Goal: Task Accomplishment & Management: Use online tool/utility

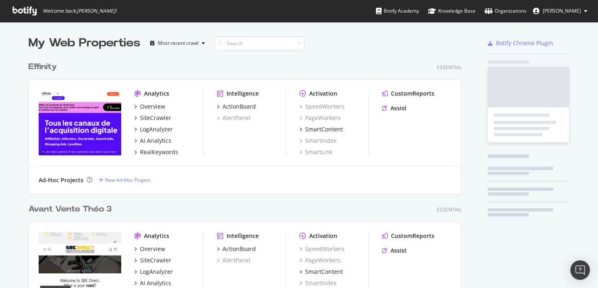
scroll to position [2937, 440]
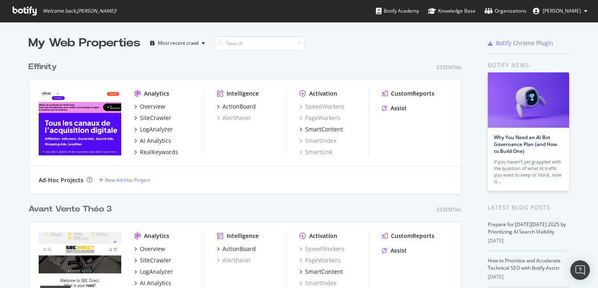
click at [255, 46] on input at bounding box center [259, 43] width 89 height 14
click at [92, 211] on div "Avant Vente Théo 3" at bounding box center [69, 209] width 83 height 12
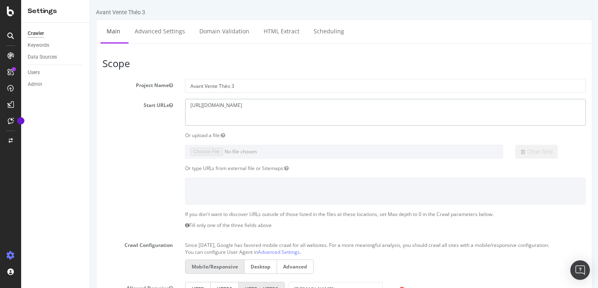
click at [256, 103] on textarea "https://sbedirect.com/" at bounding box center [385, 112] width 401 height 26
click at [275, 114] on textarea "https://sbedirect.com/" at bounding box center [385, 112] width 401 height 26
paste textarea "www.fenetremeo"
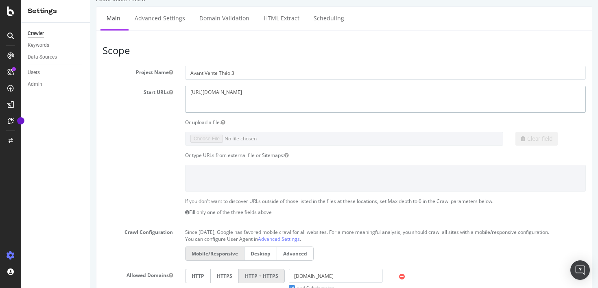
scroll to position [19, 0]
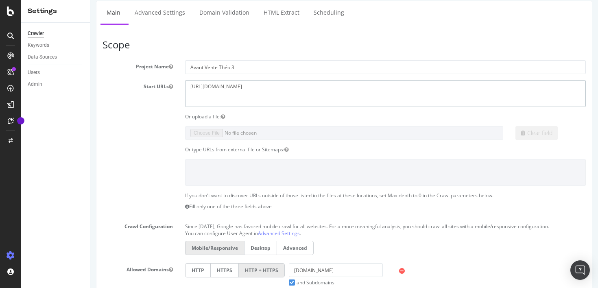
drag, startPoint x: 256, startPoint y: 86, endPoint x: 220, endPoint y: 86, distance: 36.6
click at [220, 86] on textarea "https://sbedirect.com/" at bounding box center [385, 93] width 401 height 26
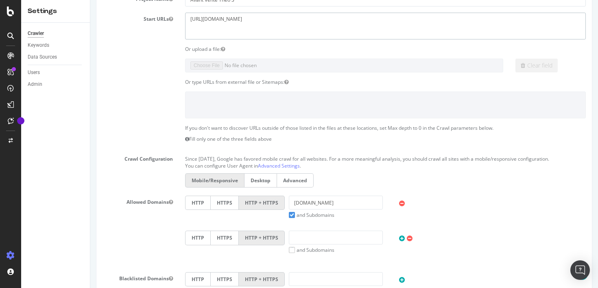
type textarea "[URL][DOMAIN_NAME]"
click at [301, 209] on input "sbedirect.com" at bounding box center [336, 203] width 94 height 14
paste input "fenetremeo"
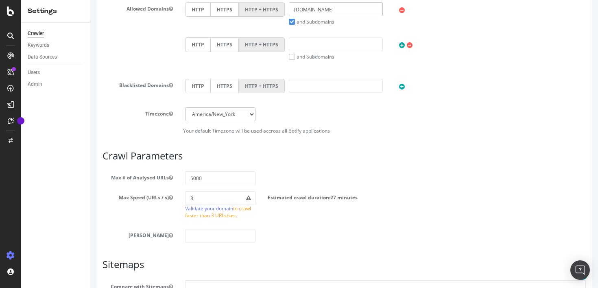
scroll to position [301, 0]
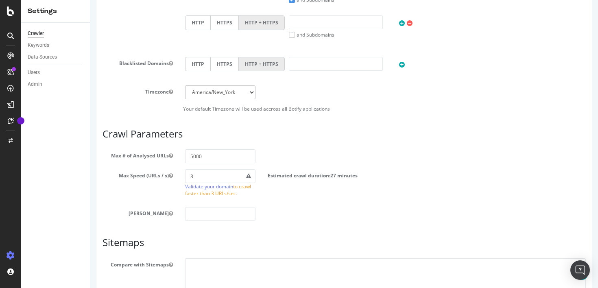
type input "[DOMAIN_NAME]"
click at [208, 154] on input "5000" at bounding box center [220, 156] width 70 height 14
click at [195, 154] on input "5000" at bounding box center [220, 156] width 70 height 14
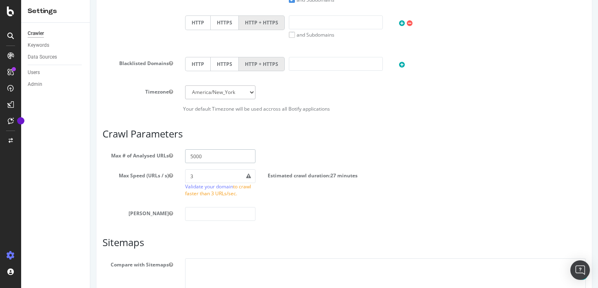
click at [195, 154] on input "5000" at bounding box center [220, 156] width 70 height 14
click at [301, 151] on div "Max # of Analysed URLs 5000" at bounding box center [343, 156] width 495 height 14
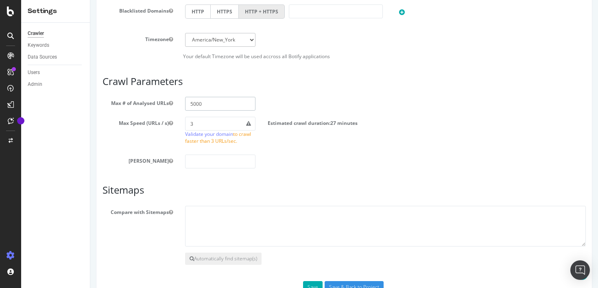
scroll to position [380, 0]
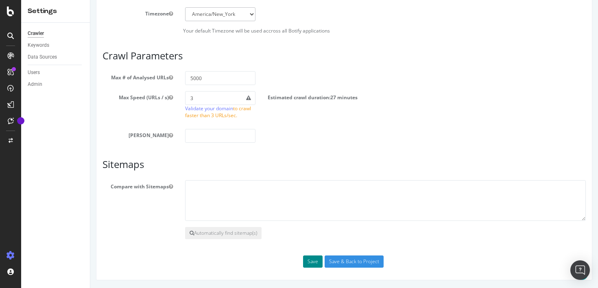
click at [312, 255] on button "Save" at bounding box center [313, 261] width 20 height 12
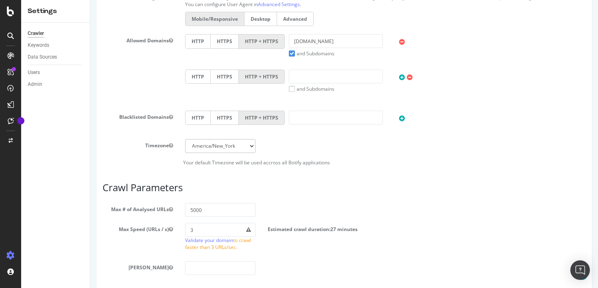
scroll to position [478, 0]
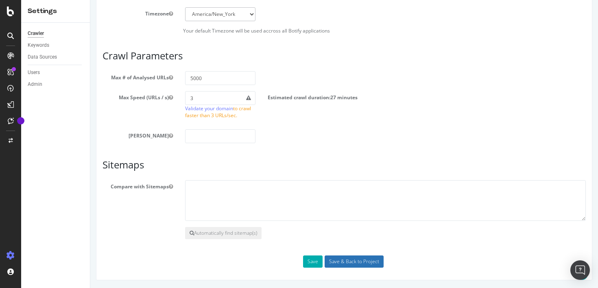
click at [352, 260] on input "Save & Back to Project" at bounding box center [354, 261] width 59 height 12
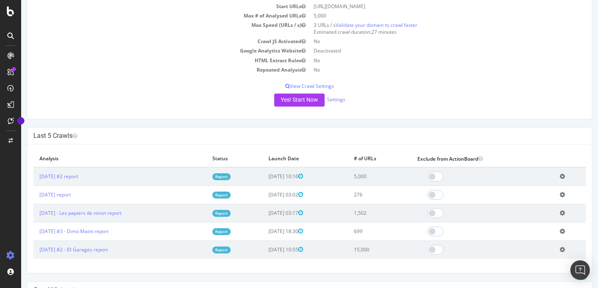
scroll to position [109, 0]
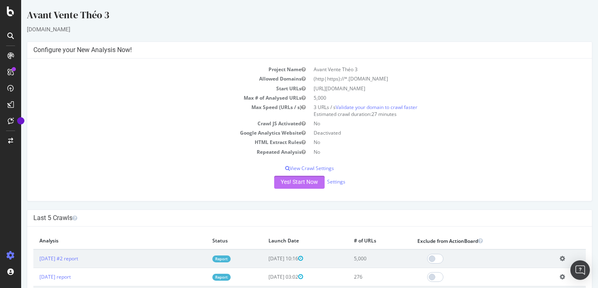
click at [312, 181] on button "Yes! Start Now" at bounding box center [299, 182] width 50 height 13
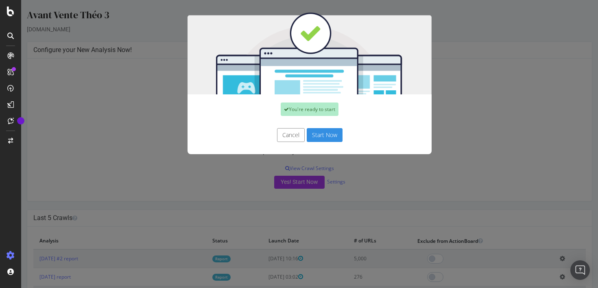
click at [318, 132] on button "Start Now" at bounding box center [325, 135] width 36 height 14
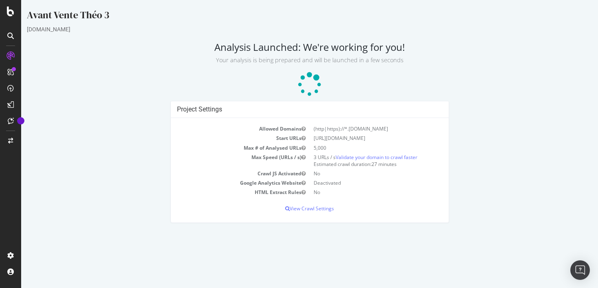
click at [346, 107] on h4 "Project Settings" at bounding box center [310, 109] width 266 height 8
